Goal: Navigation & Orientation: Go to known website

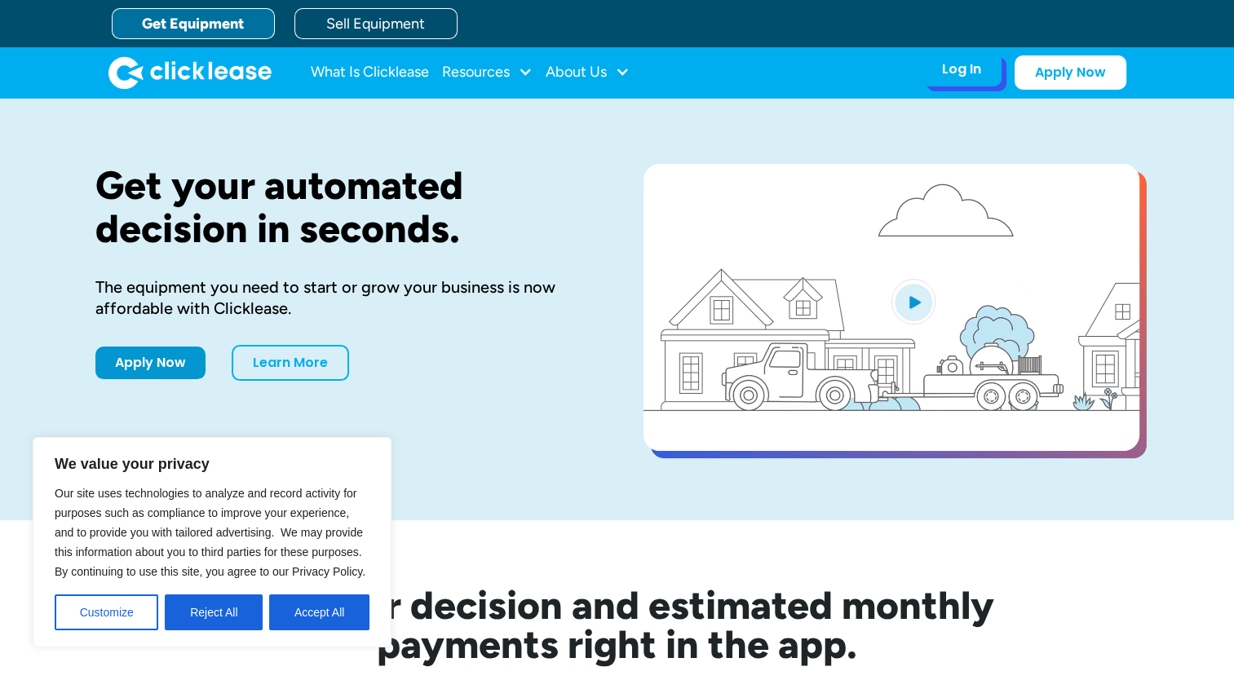
click at [976, 80] on div "Log In Account login I use Clicklease to get my equipment Partner Portal I offe…" at bounding box center [962, 69] width 80 height 34
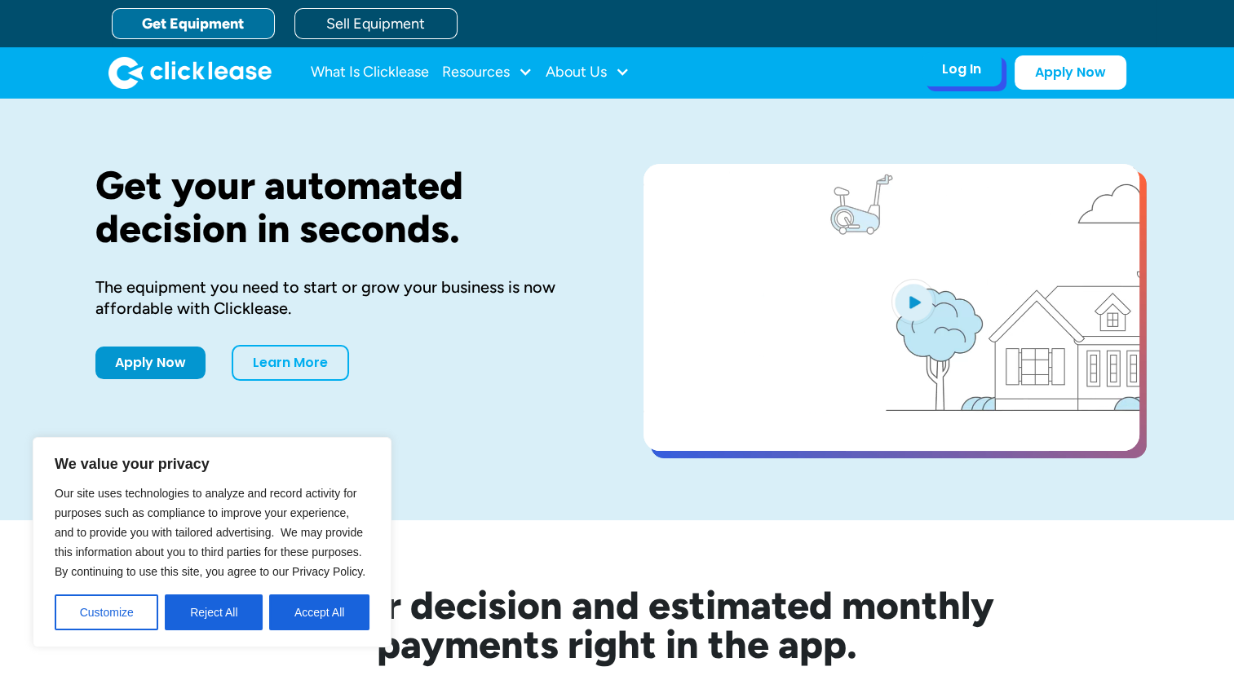
click at [955, 61] on div "Log In" at bounding box center [961, 69] width 39 height 16
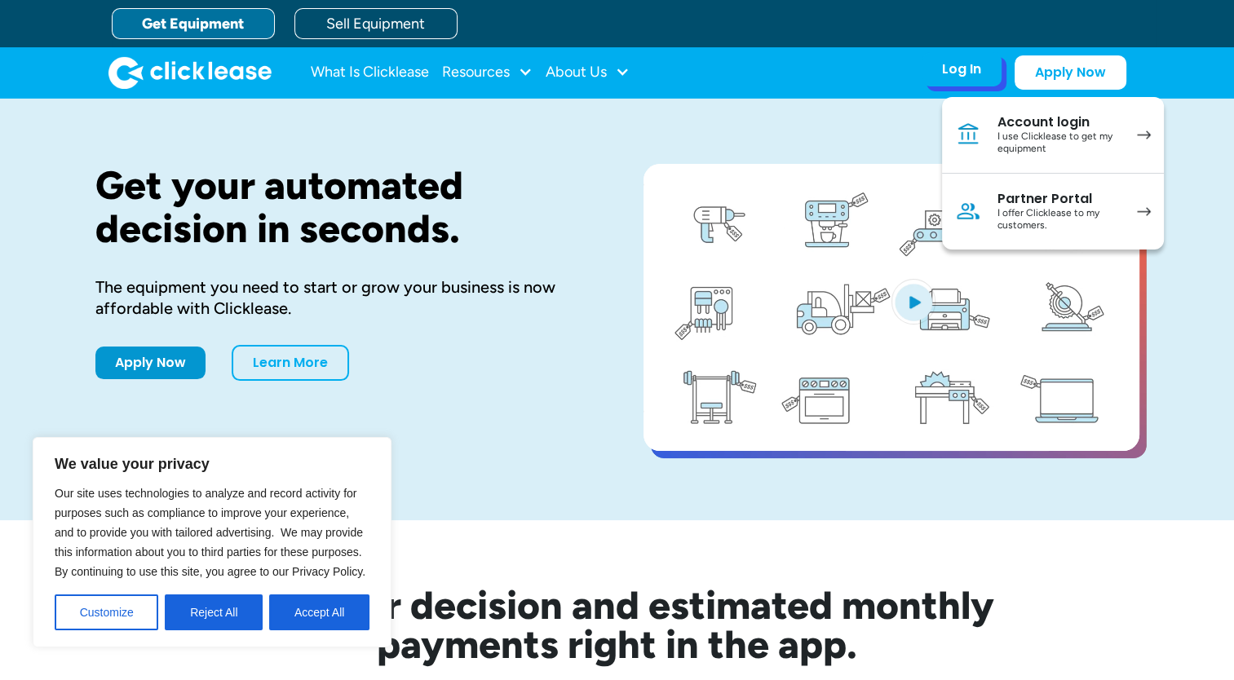
click at [1030, 127] on div "Account login" at bounding box center [1059, 122] width 123 height 16
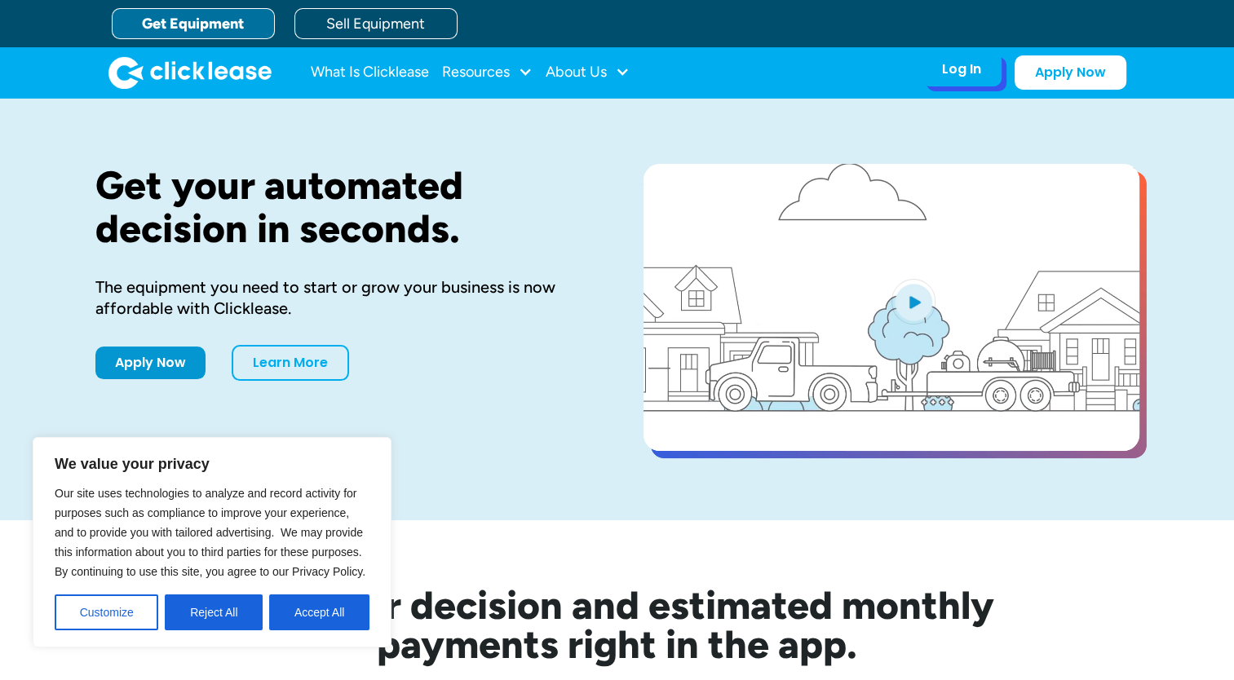
click at [946, 83] on div "Log In Account login I use Clicklease to get my equipment Partner Portal I offe…" at bounding box center [962, 69] width 80 height 34
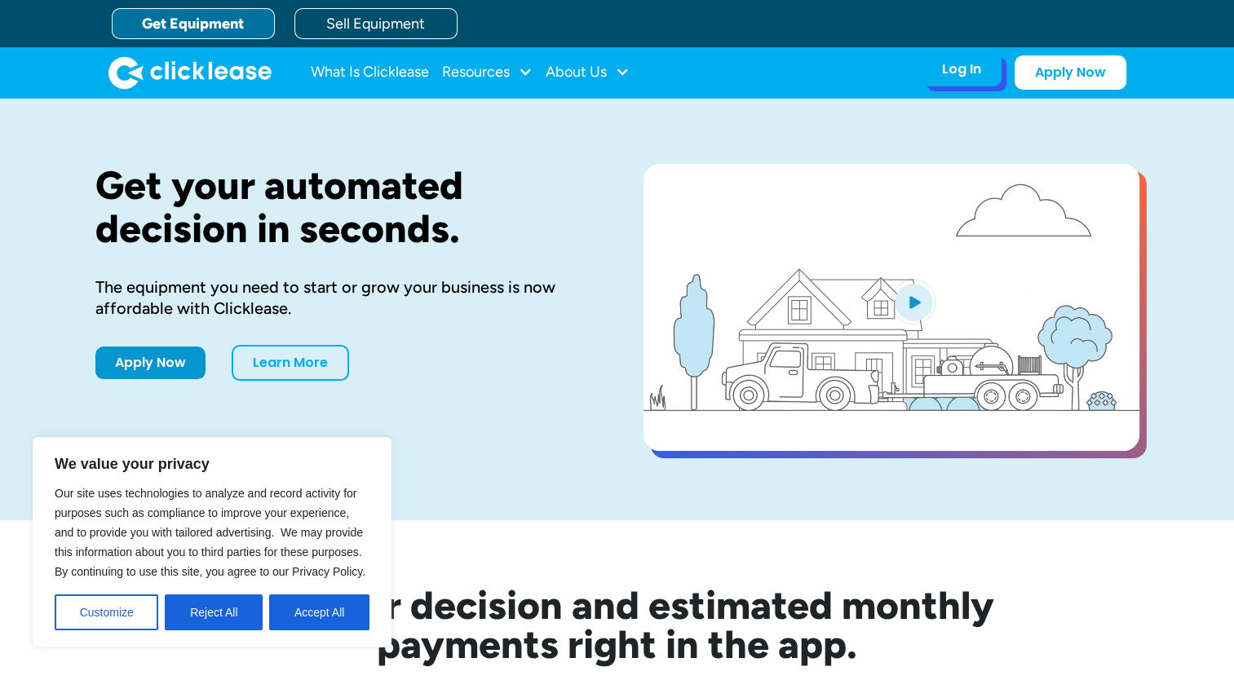
click at [969, 73] on div "Log In" at bounding box center [961, 69] width 39 height 16
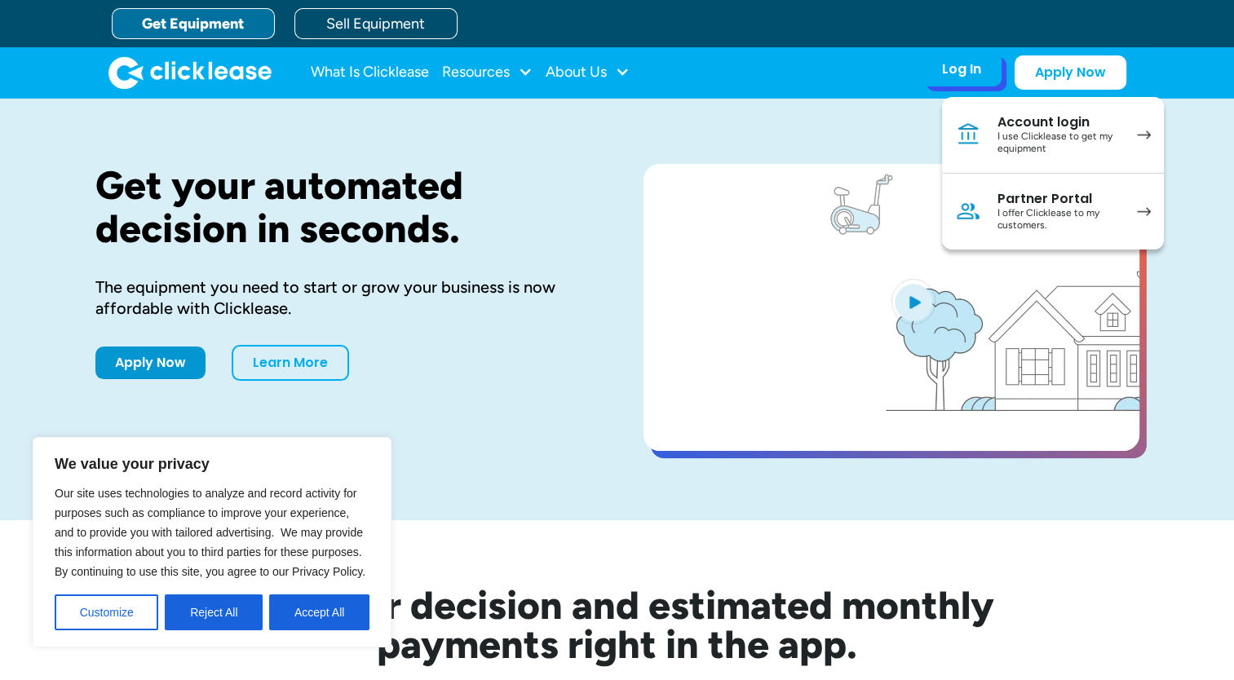
click at [1018, 212] on div "I offer Clicklease to my customers." at bounding box center [1059, 219] width 123 height 25
